Goal: Complete application form

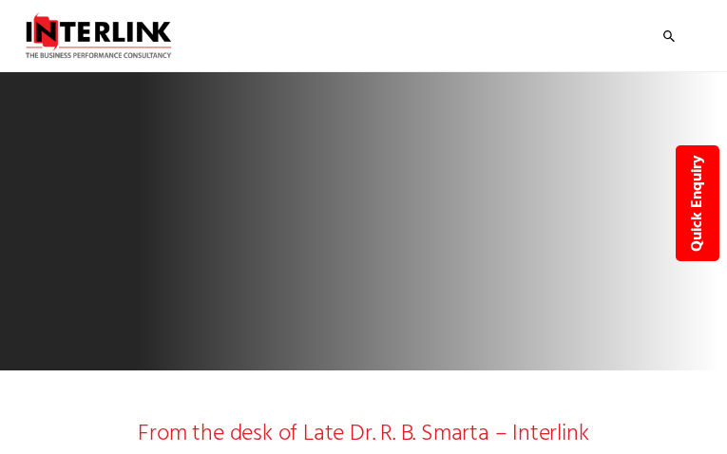
type input "ftAmJUEOFkC"
type input "[EMAIL_ADDRESS][DOMAIN_NAME]"
type input "4470119439"
type input "AtaLYIxdssy"
type input "ROQHfHhhwkZvH"
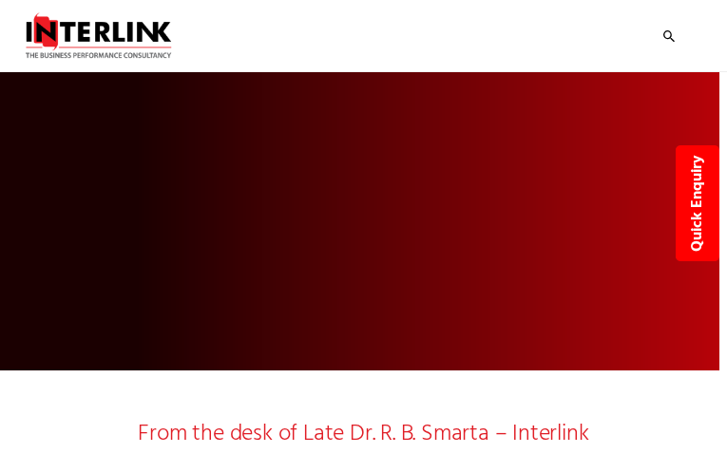
type input "JyIgWIFwnmeJJN"
type input "[EMAIL_ADDRESS][DOMAIN_NAME]"
type input "5948483555"
type input "NeFHXRQs"
type input "ZNDvCKjEHPLSfVJ"
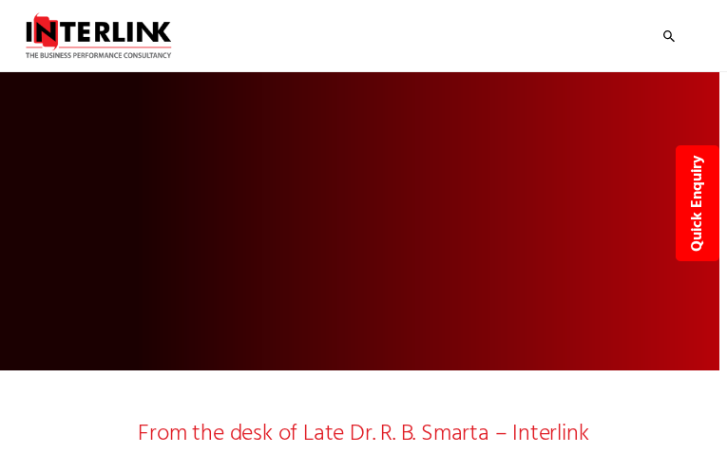
select select "Wellness"
select select "Sustainability & Growth Strategy"
select select "Branding"
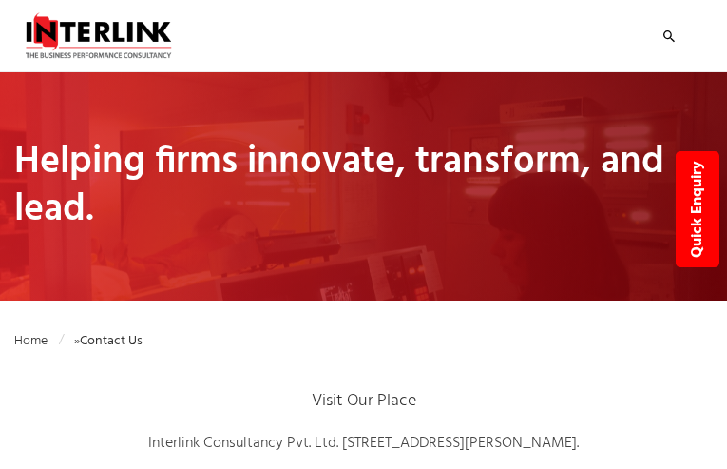
type input "BYJkBTWD"
type input "[EMAIL_ADDRESS][DOMAIN_NAME]"
type input "4148068115"
type input "QPGvfbtfVpuREnS"
type input "mPuLXnBEkjgLwjIQ"
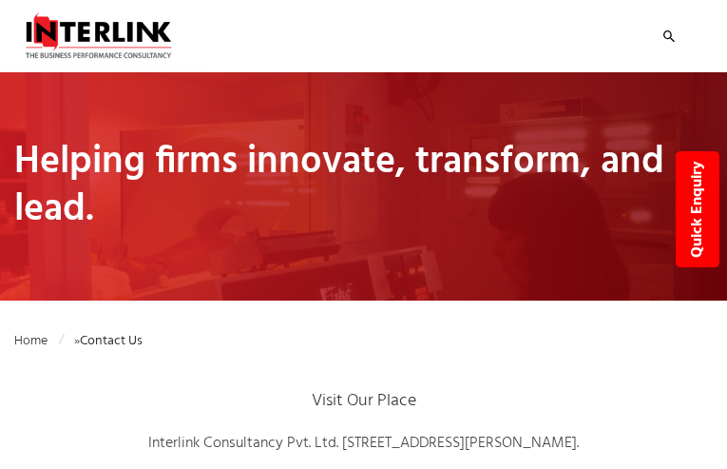
select select "Pharmaceuticals"
type input "yjnQFOyGBmvEbTwm"
type input "[EMAIL_ADDRESS][DOMAIN_NAME]"
type input "5861605843"
type input "KgRlHpOBZH"
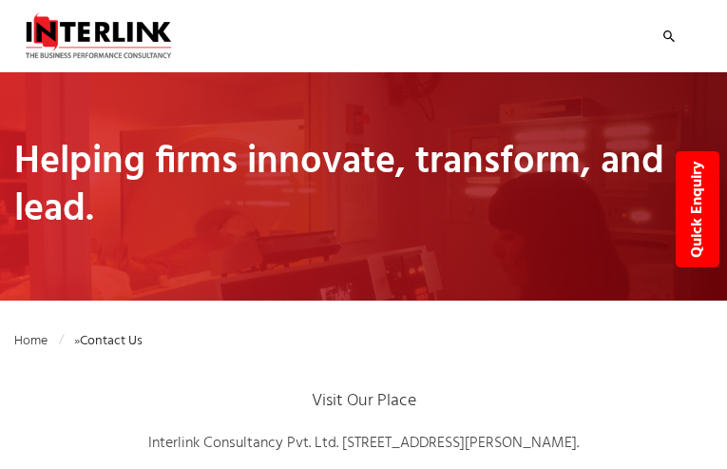
type input "eYZGYNvpCQdvd"
select select "Business Due Diligence"
select select "Go-To-Market Strategy"
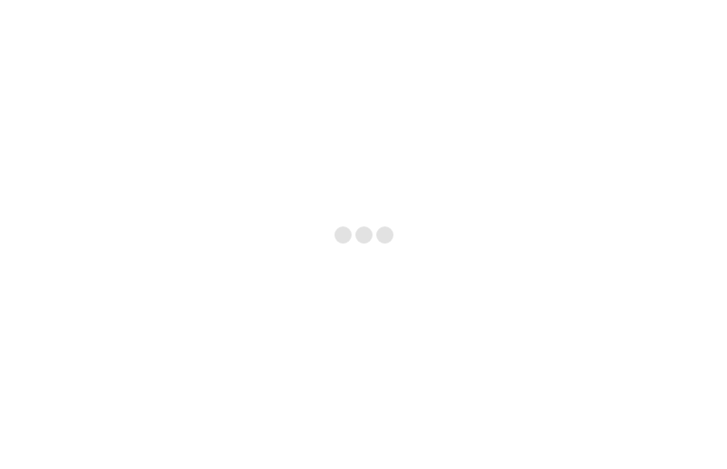
type input "OkwasVUnDaG"
type input "[EMAIL_ADDRESS][DOMAIN_NAME]"
type input "3118176939"
type input "NLeCQmLwfHhzUo"
type input "uihPaoKosxjb"
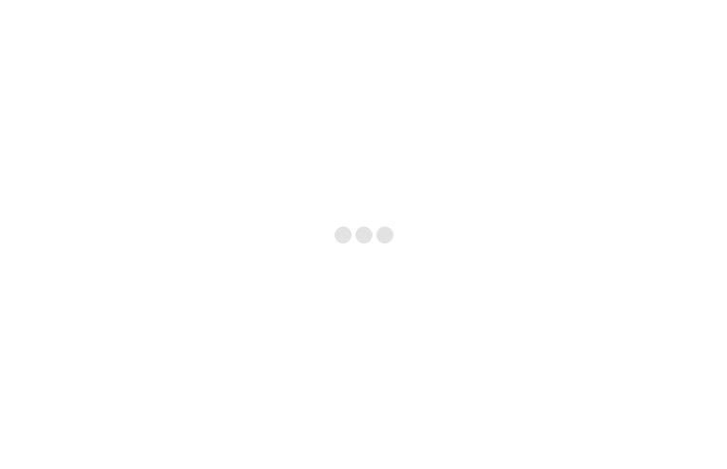
select select "Pharmaceuticals"
select select "Sustainability & Growth Strategy"
select select "Marketing"
type input "nExyhhioTpGtGXU"
type input "[EMAIL_ADDRESS][DOMAIN_NAME]"
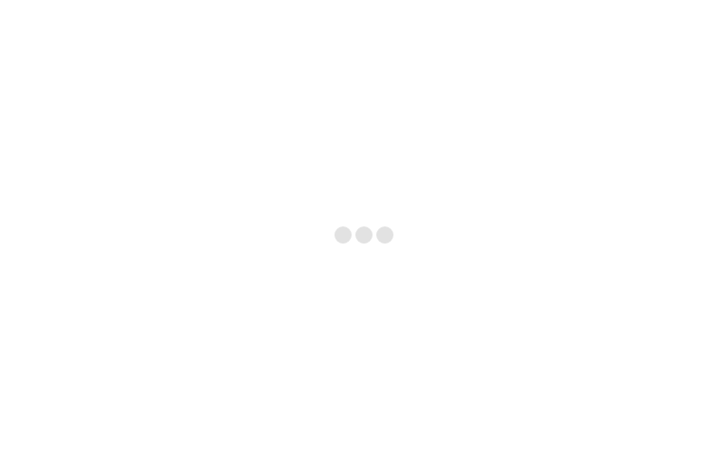
type input "bnWtuJFmcTXjp"
checkbox input "false"
type input "JhWQBtXrQfsE"
type input "[EMAIL_ADDRESS][DOMAIN_NAME]"
type input "wkhUwBXxTgIRiGg"
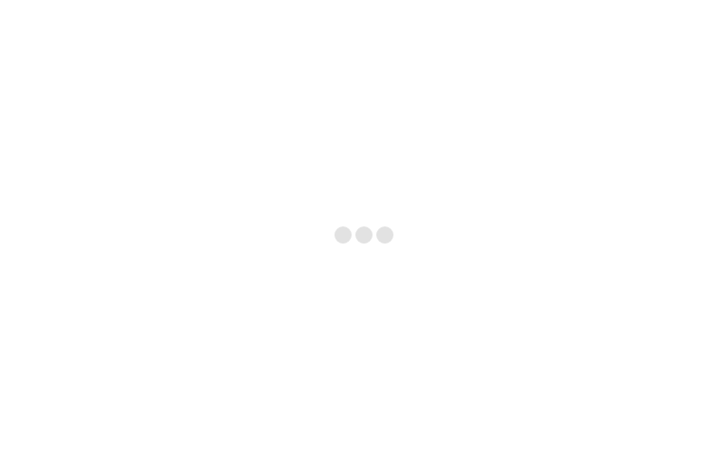
checkbox input "false"
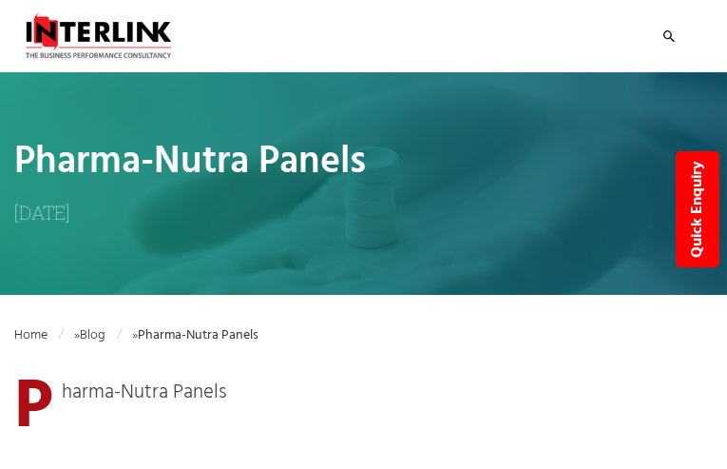
type input "ALqnxAujUH"
type input "[EMAIL_ADDRESS][DOMAIN_NAME]"
type input "3232978237"
type input "ItqsBkpRHlvF"
type input "ScolCojSPyhUiA"
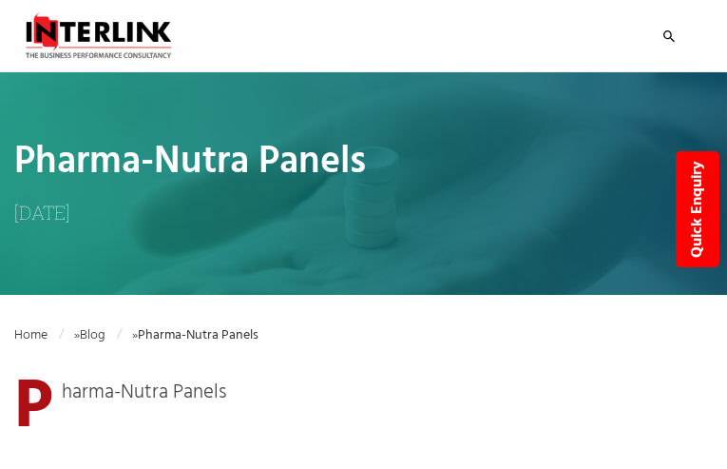
select select "Pharmaceuticals"
select select "Entry Strategy & Expansion through new division launch"
select select "Go-To-Market Strategy"
select select "Launch"
